Goal: Task Accomplishment & Management: Complete application form

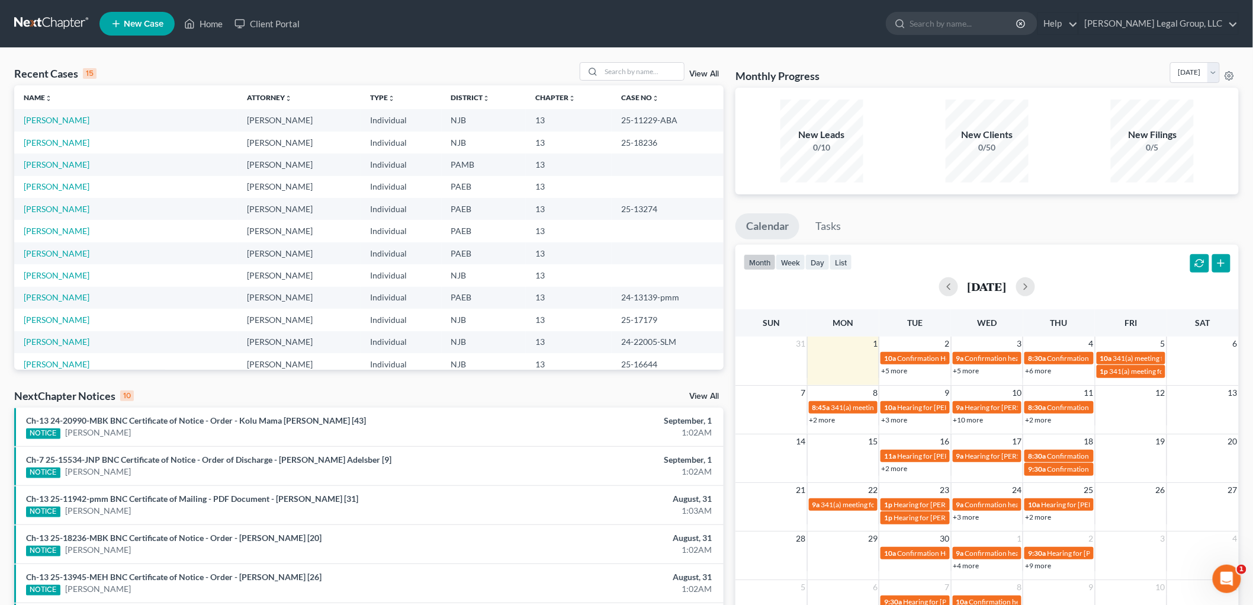
click at [134, 21] on span "New Case" at bounding box center [144, 24] width 40 height 9
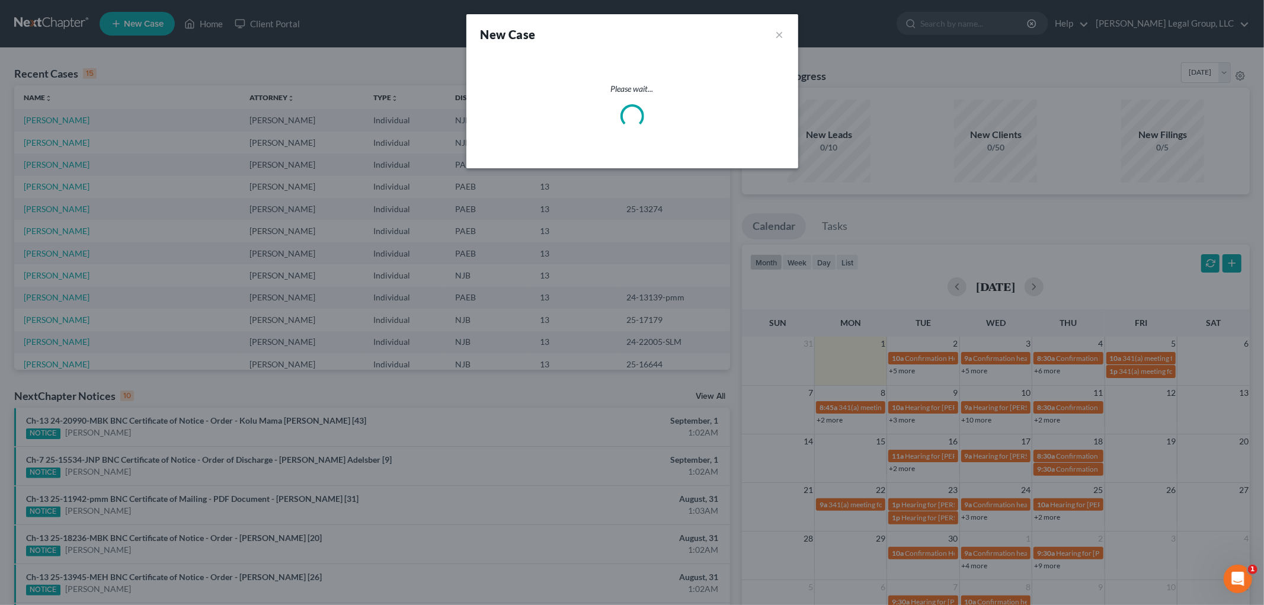
select select "51"
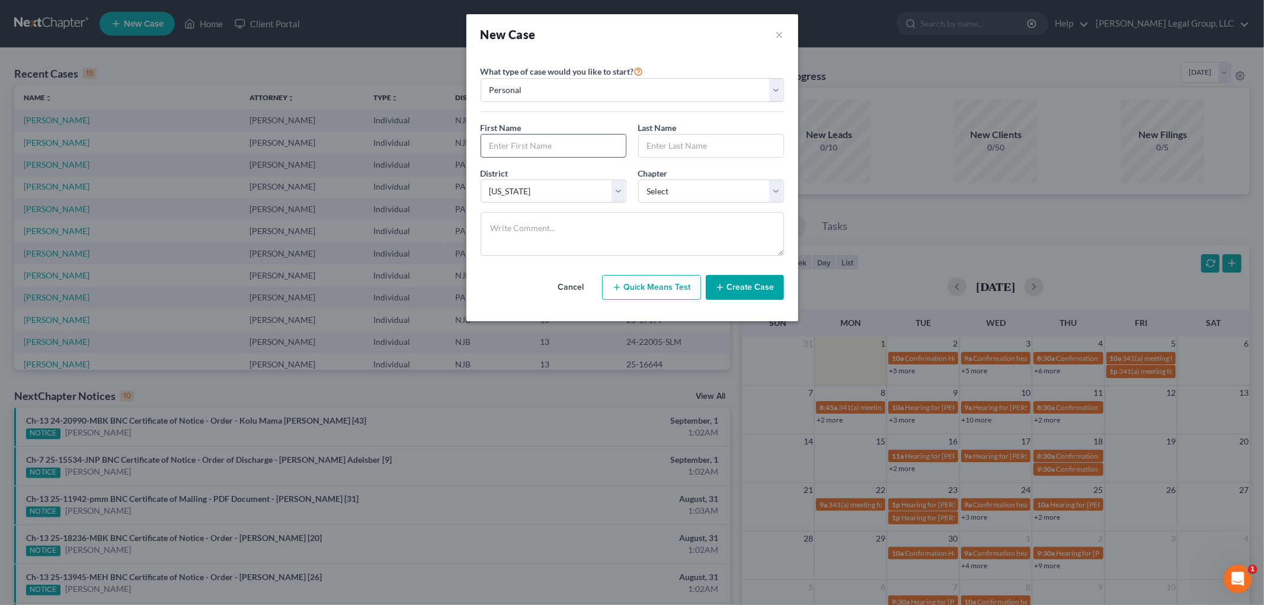
click at [537, 143] on input "text" at bounding box center [553, 145] width 145 height 23
type input "Stephanie"
type input "Richmond"
click at [778, 34] on button "×" at bounding box center [779, 34] width 8 height 17
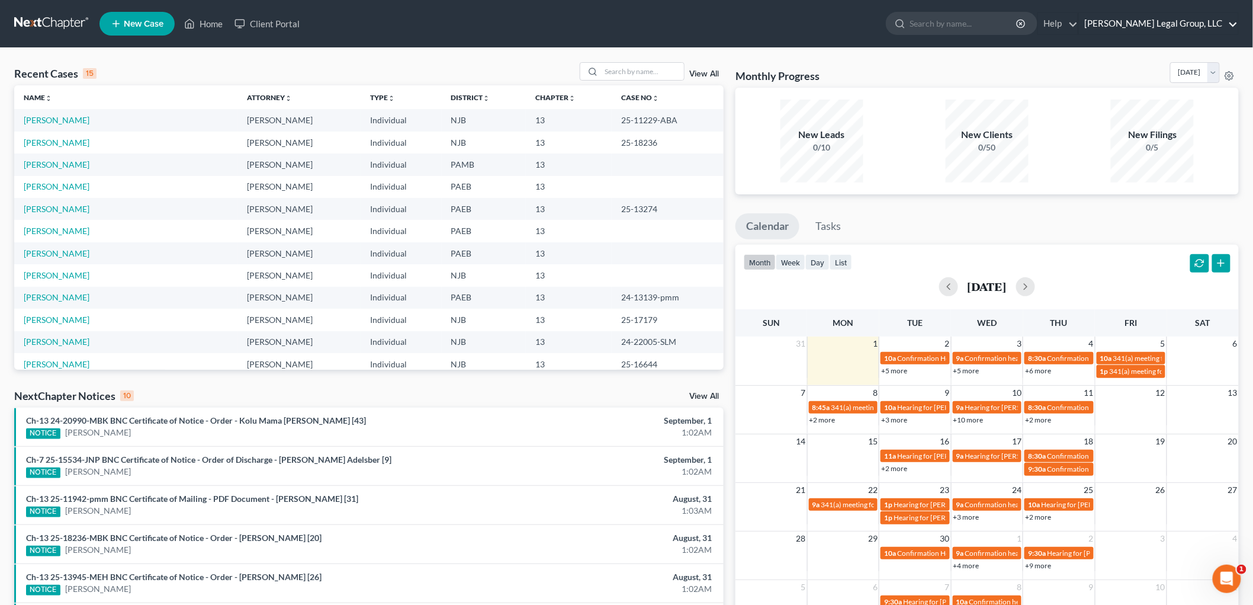
click at [1180, 22] on link "Keaveney Legal Group, LLC" at bounding box center [1158, 23] width 159 height 21
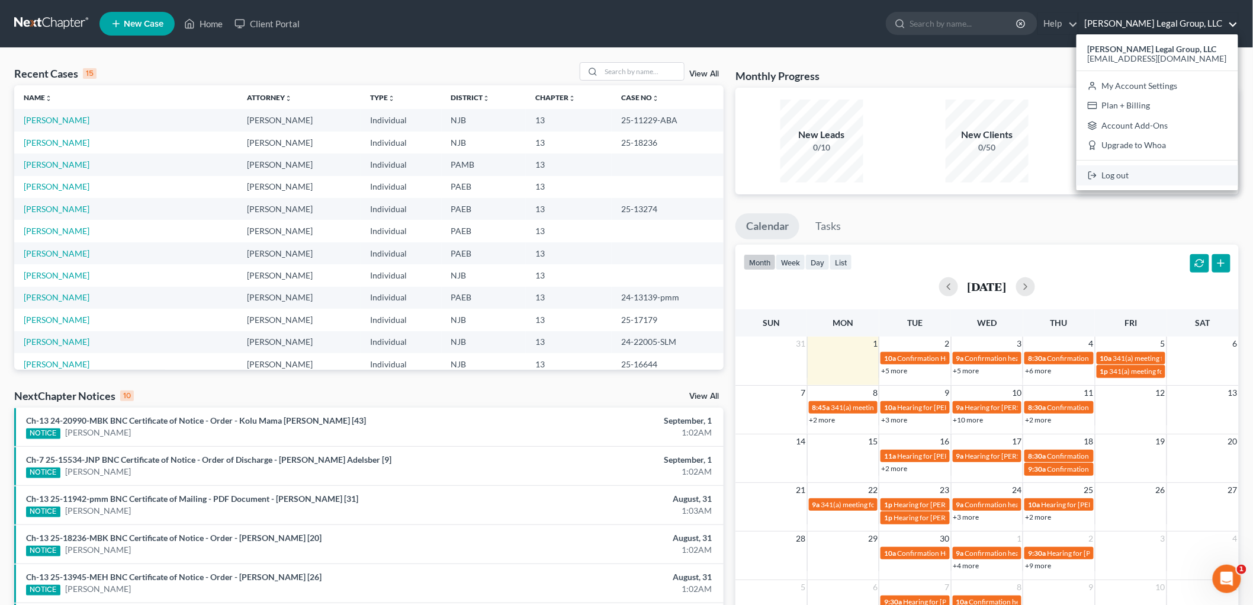
click at [1150, 179] on link "Log out" at bounding box center [1158, 175] width 162 height 20
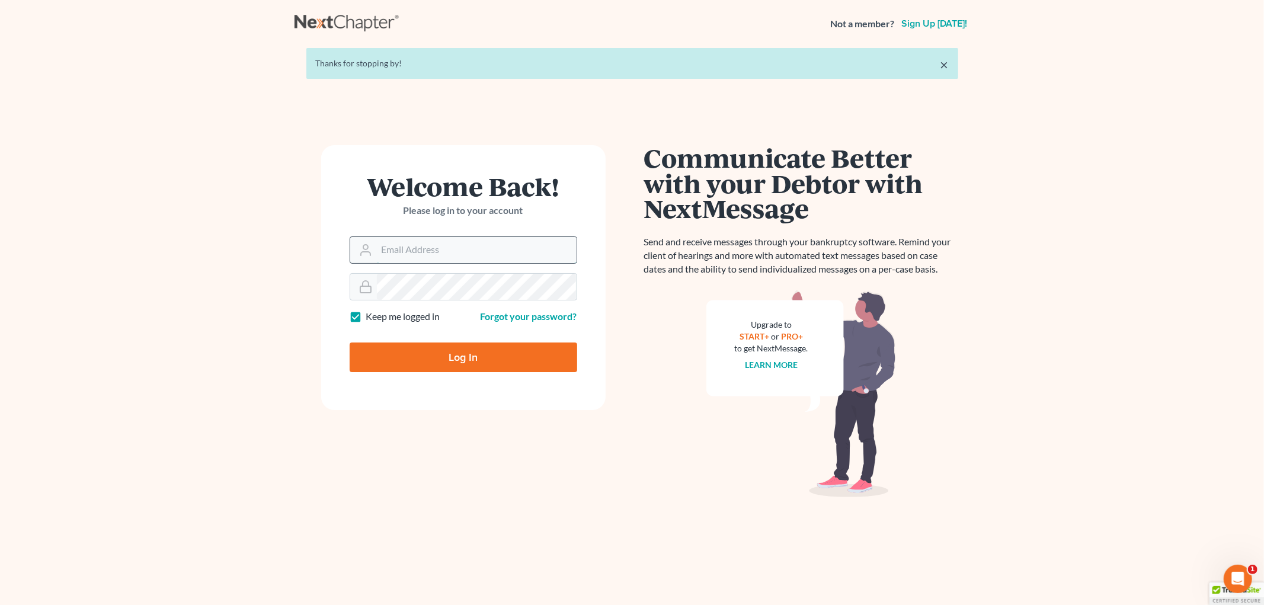
click at [489, 252] on input "Email Address" at bounding box center [477, 250] width 200 height 26
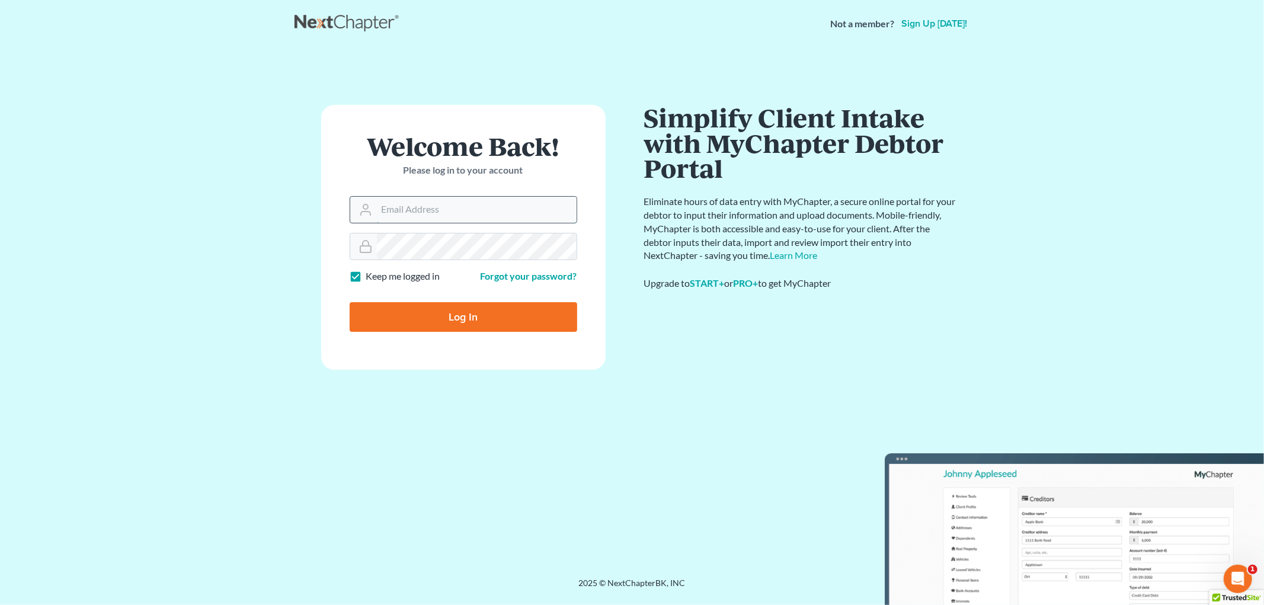
click at [447, 217] on input "Email Address" at bounding box center [477, 210] width 200 height 26
type input "[EMAIL_ADDRESS][DOMAIN_NAME]"
click at [486, 310] on input "Log In" at bounding box center [462, 317] width 227 height 30
type input "Thinking..."
